Goal: Information Seeking & Learning: Learn about a topic

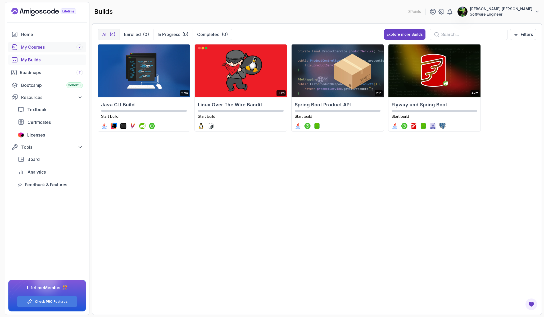
click at [56, 49] on div "My Courses 7" at bounding box center [52, 47] width 62 height 6
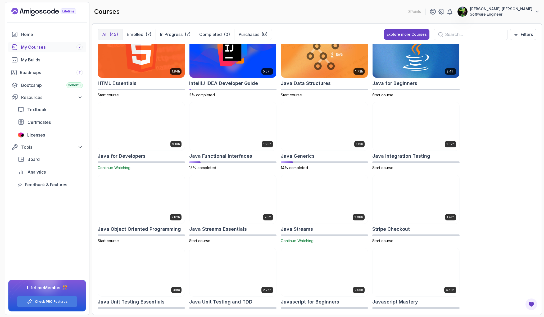
scroll to position [234, 0]
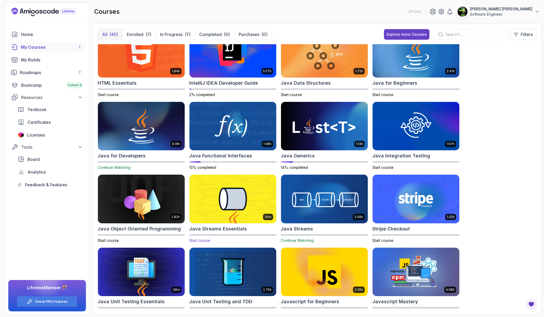
click at [243, 193] on img at bounding box center [232, 199] width 91 height 51
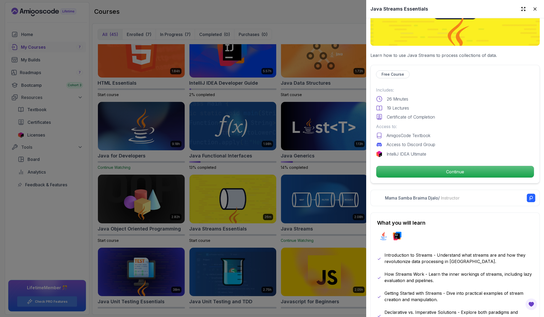
scroll to position [0, 0]
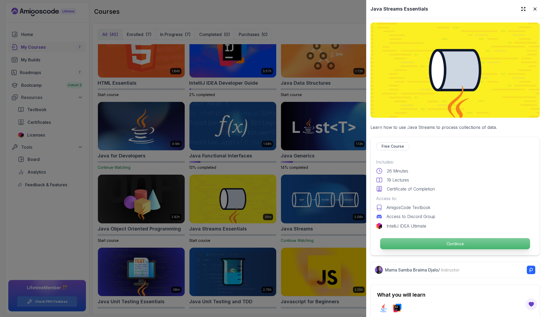
click at [438, 242] on p "Continue" at bounding box center [455, 243] width 150 height 11
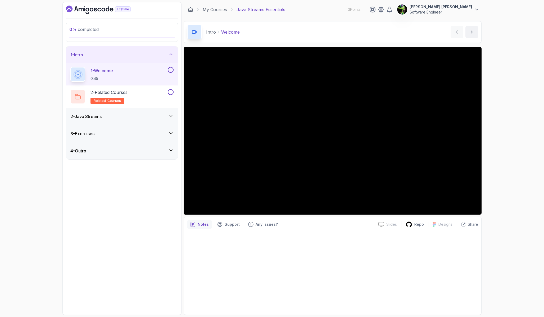
click at [514, 162] on div "0 % completed 1 - Intro 1 - Welcome 0:45 2 - Related Courses related-courses 2 …" at bounding box center [272, 158] width 544 height 317
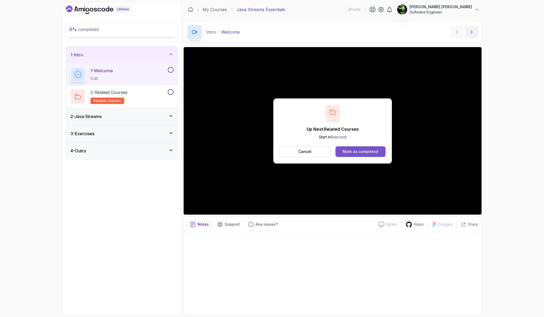
click at [356, 154] on div "Mark as completed" at bounding box center [360, 151] width 35 height 5
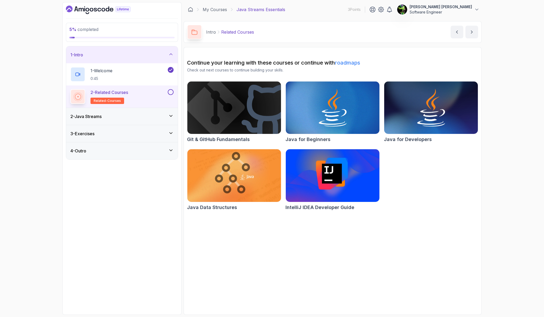
click at [173, 92] on button at bounding box center [171, 92] width 6 height 6
click at [142, 116] on div "2 - Java Streams" at bounding box center [121, 116] width 103 height 6
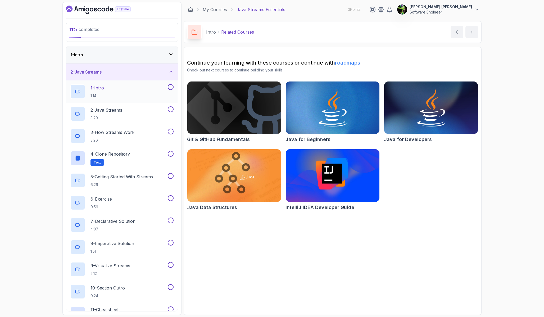
click at [129, 92] on div "1 - Intro 1:14" at bounding box center [118, 91] width 96 height 15
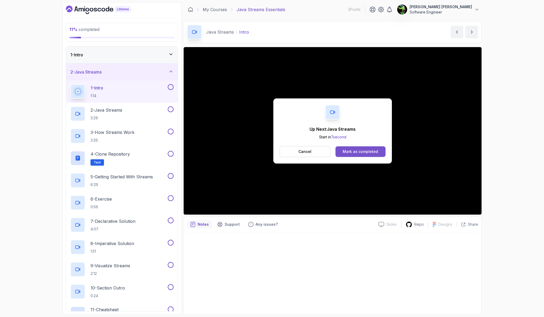
click at [361, 149] on div "Mark as completed" at bounding box center [360, 151] width 35 height 5
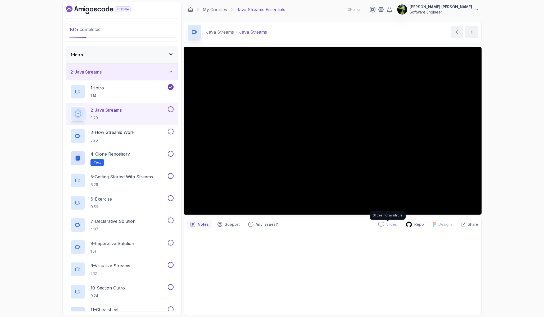
click at [390, 223] on p "Slides" at bounding box center [391, 224] width 11 height 5
